Goal: Obtain resource: Download file/media

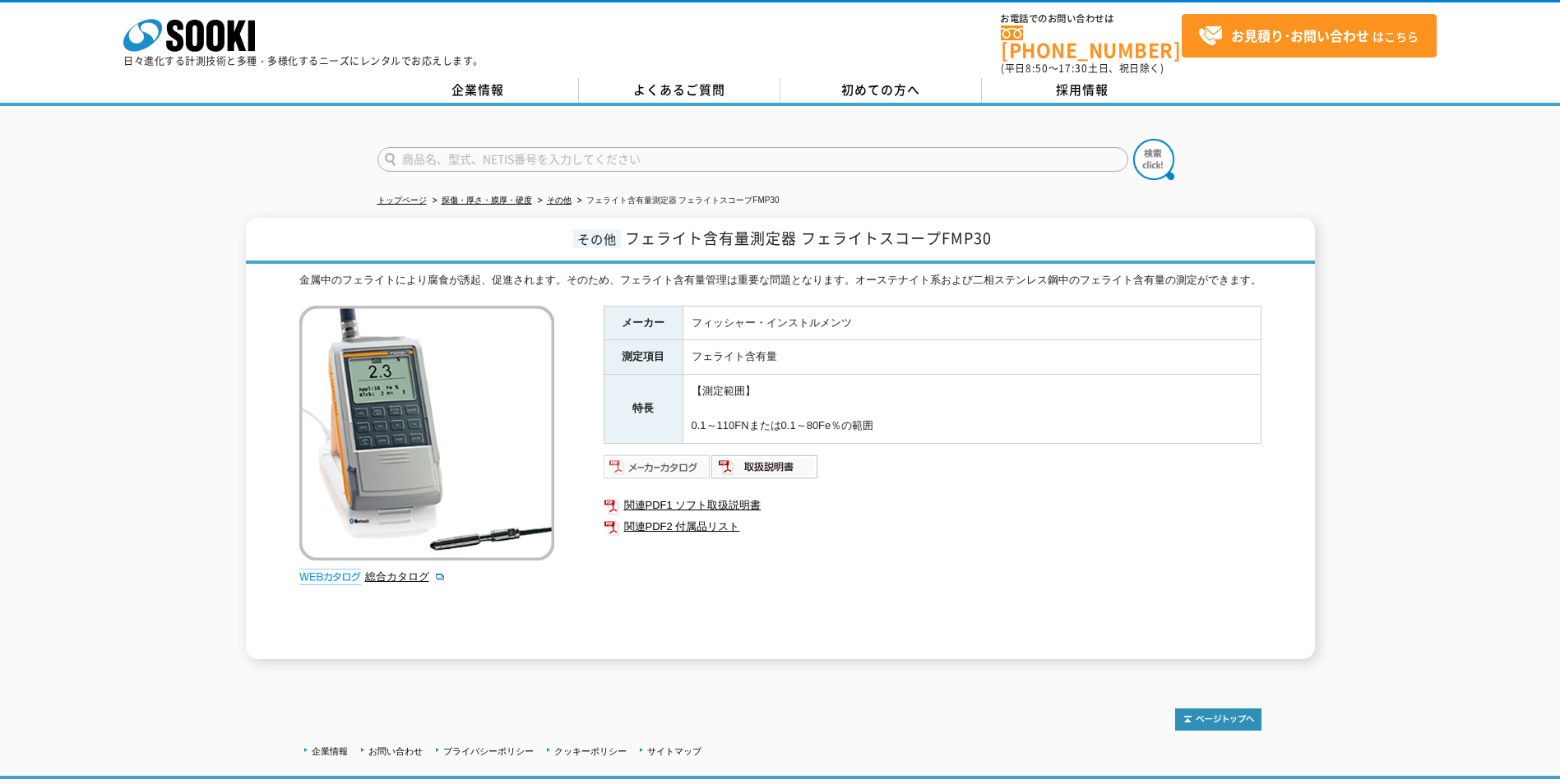
click at [642, 454] on img at bounding box center [658, 467] width 108 height 27
click at [783, 454] on img at bounding box center [766, 467] width 108 height 27
click at [677, 516] on link "関連PDF2 付属品リスト" at bounding box center [932, 527] width 658 height 21
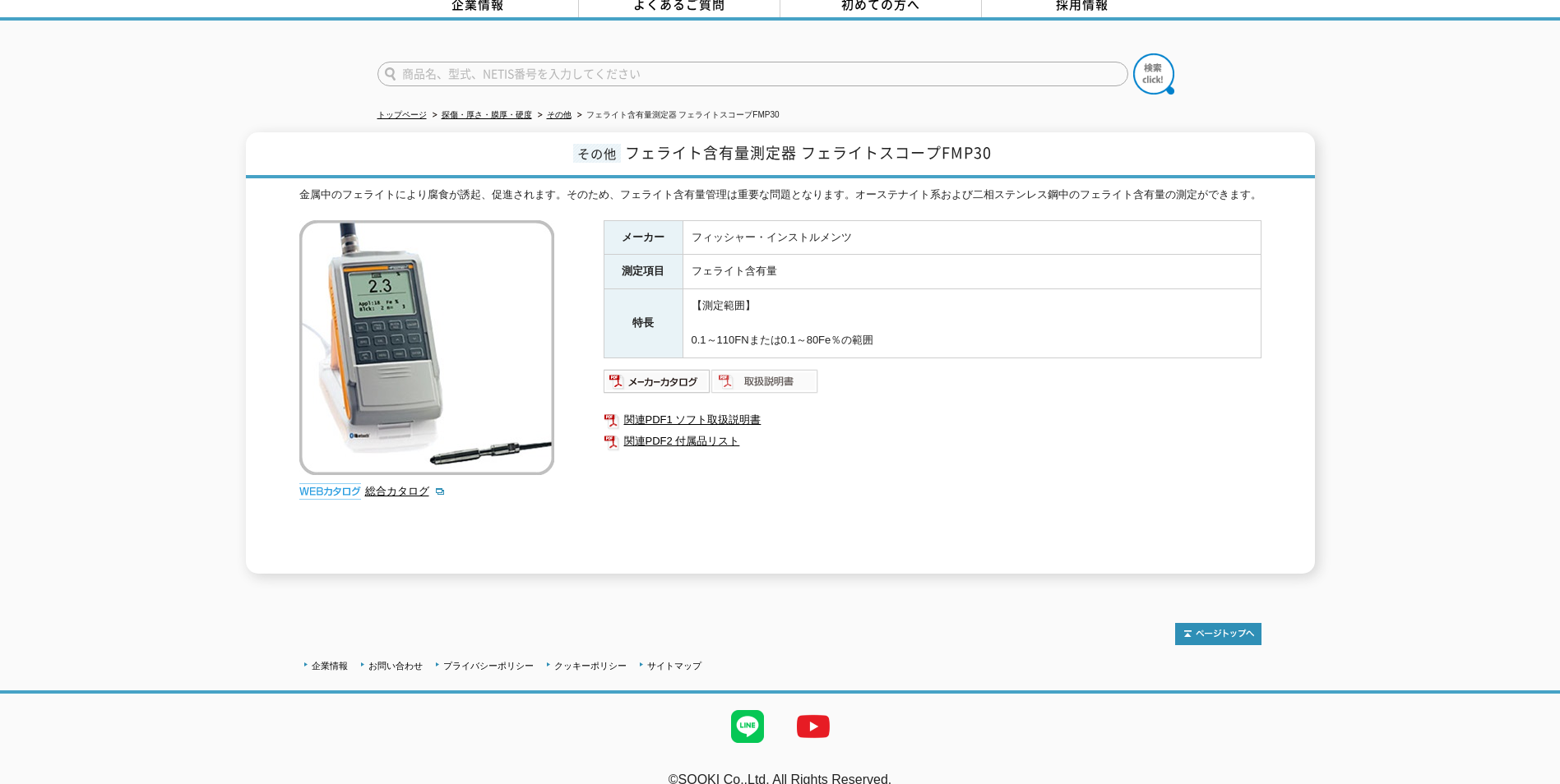
scroll to position [82, 0]
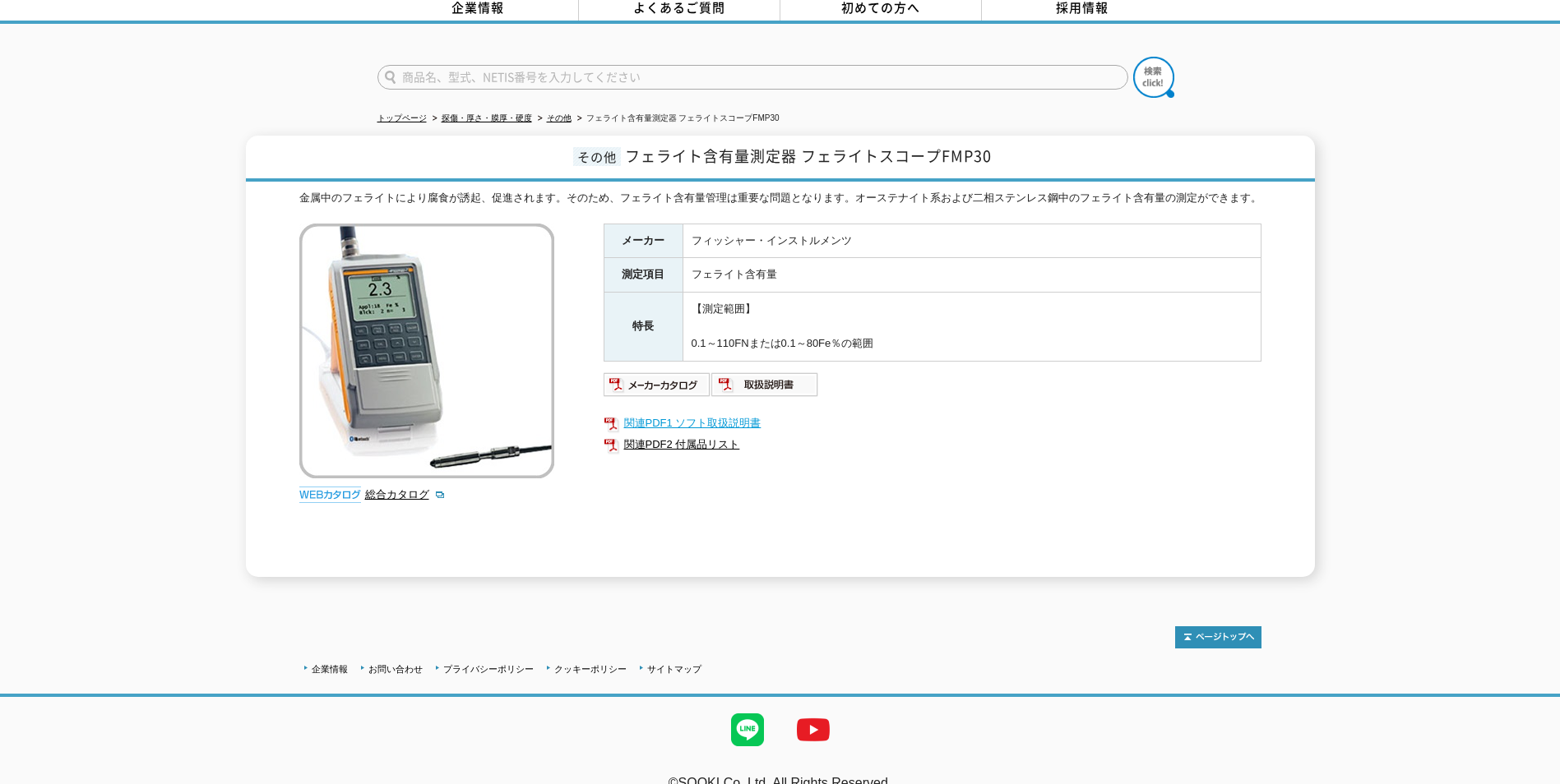
click at [689, 413] on link "関連PDF1 ソフト取扱説明書" at bounding box center [932, 423] width 658 height 21
